Goal: Check status: Check status

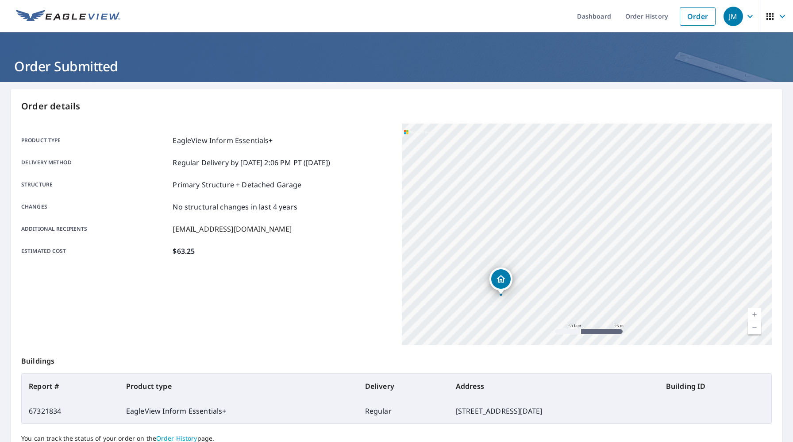
scroll to position [50, 0]
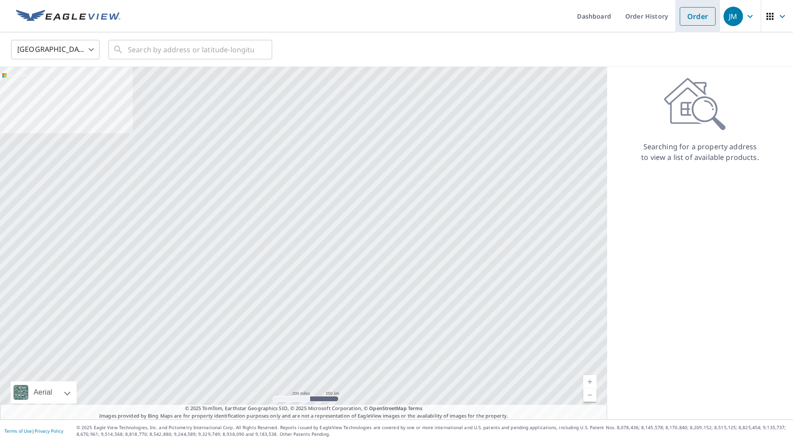
click at [688, 22] on link "Order" at bounding box center [698, 16] width 36 height 19
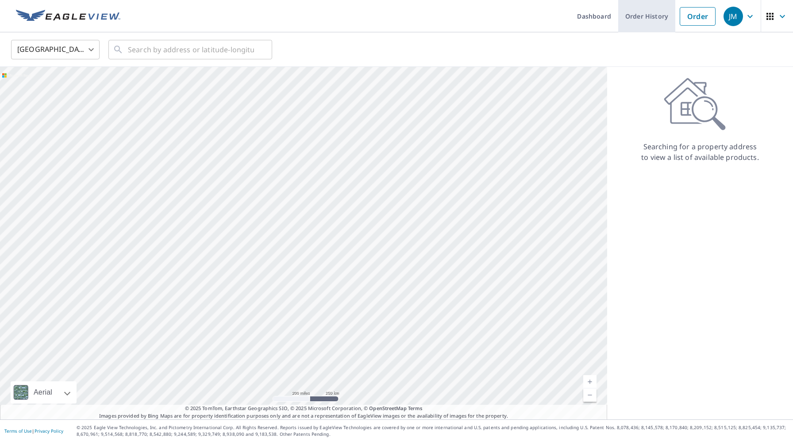
click at [649, 22] on link "Order History" at bounding box center [646, 16] width 57 height 32
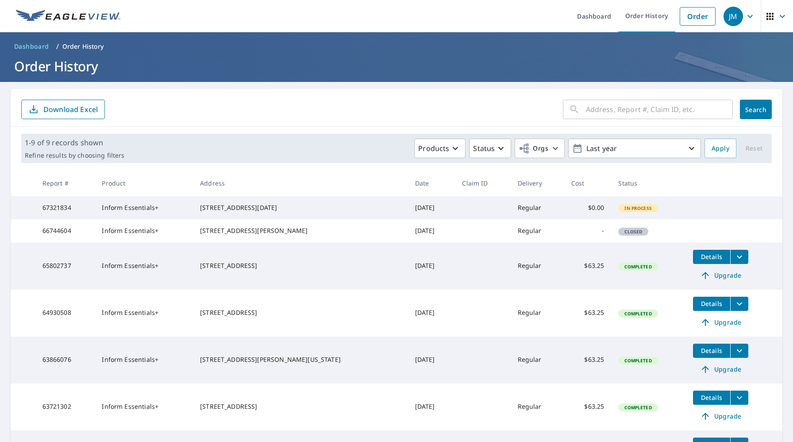
click at [68, 208] on td "67321834" at bounding box center [65, 207] width 60 height 23
click at [622, 211] on span "In Process" at bounding box center [638, 208] width 38 height 6
